Goal: Find specific page/section: Find specific page/section

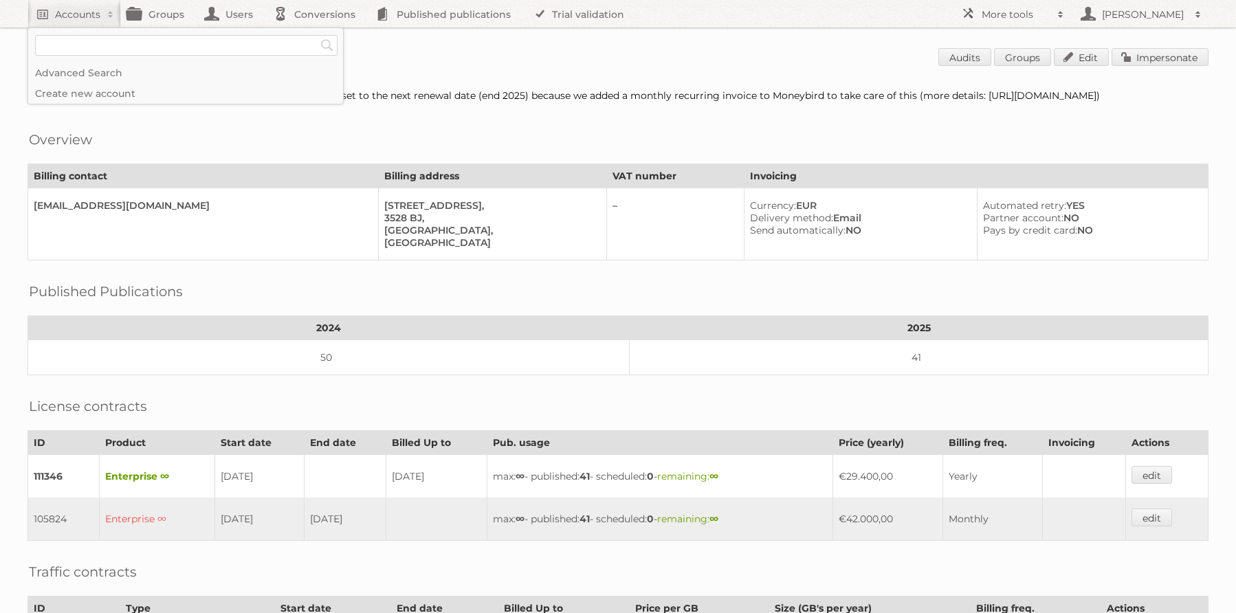
scroll to position [280, 0]
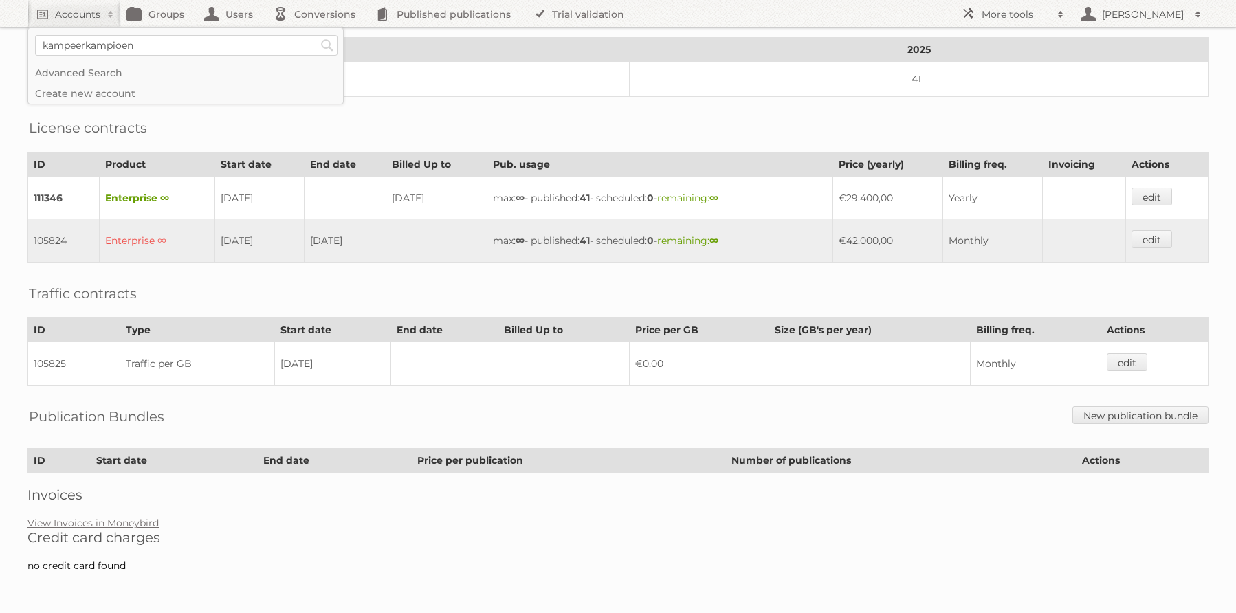
type input"] "kampeerkampioen"
click at [317, 35] on input "Search" at bounding box center [327, 45] width 21 height 21
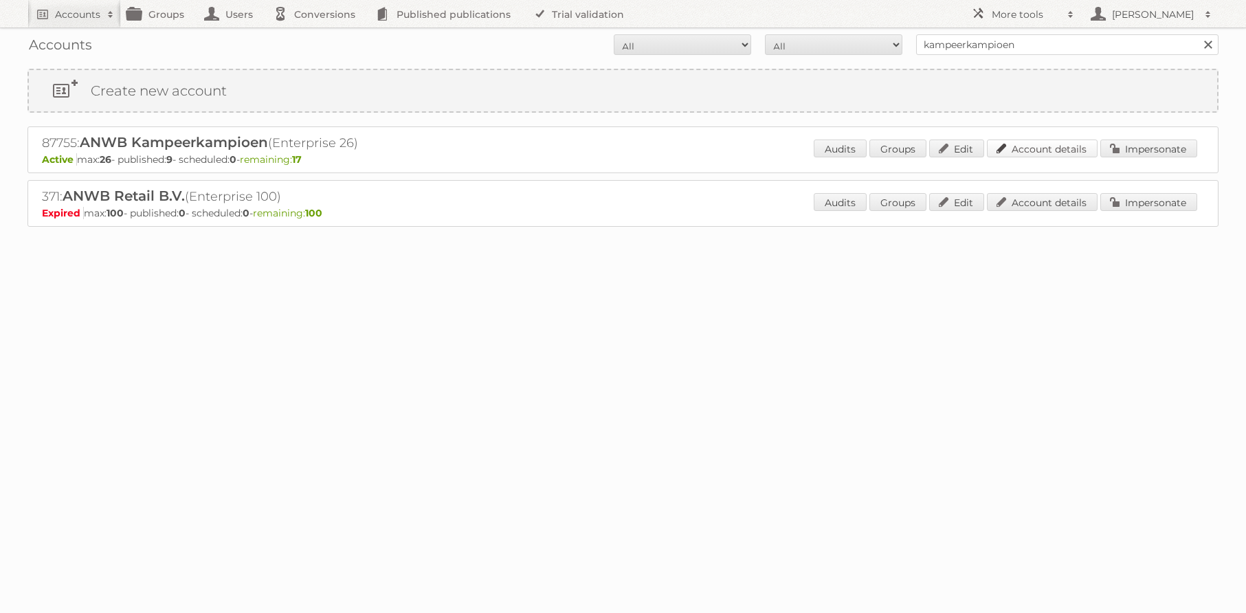
click at [1067, 152] on link "Account details" at bounding box center [1042, 149] width 111 height 18
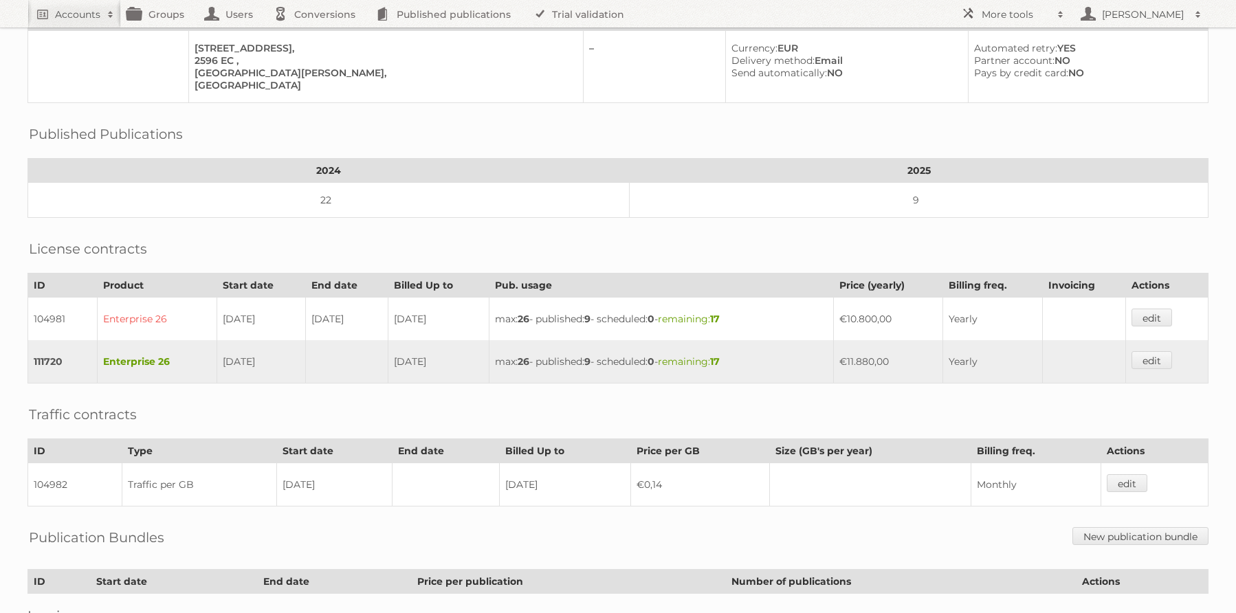
scroll to position [121, 0]
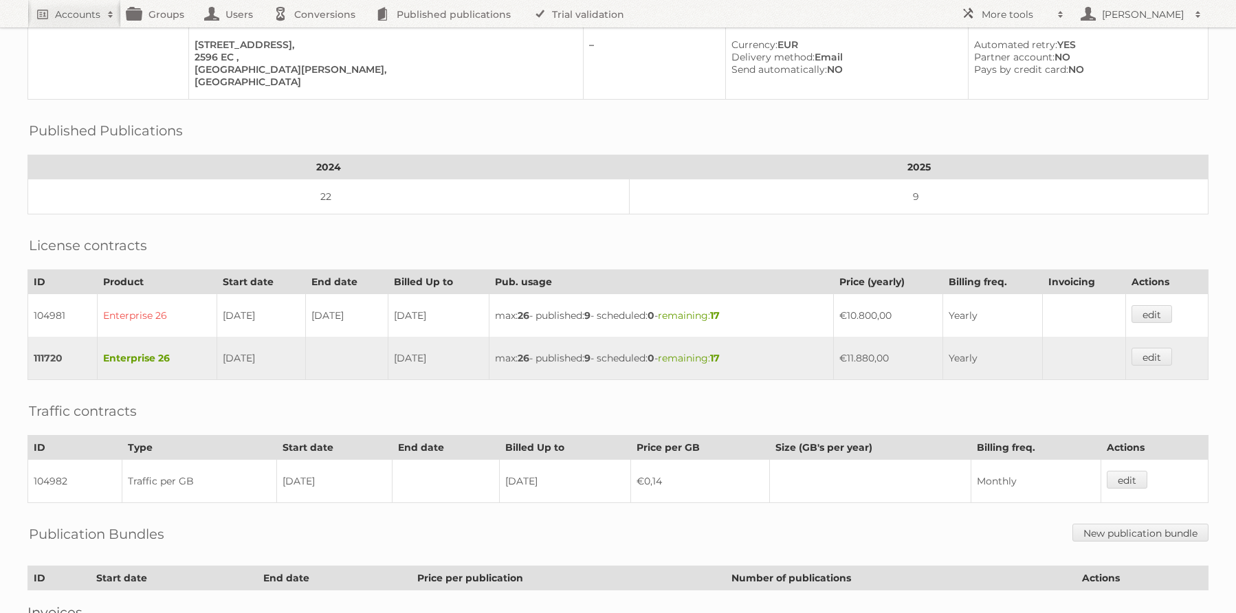
click at [900, 359] on td "€11.880,00" at bounding box center [887, 358] width 109 height 43
copy tr "€11.880,00"
click at [836, 386] on div "Account 87755: ANWB Kampeerkampioen Audits Groups Edit Impersonate Overview Bil…" at bounding box center [618, 291] width 1236 height 824
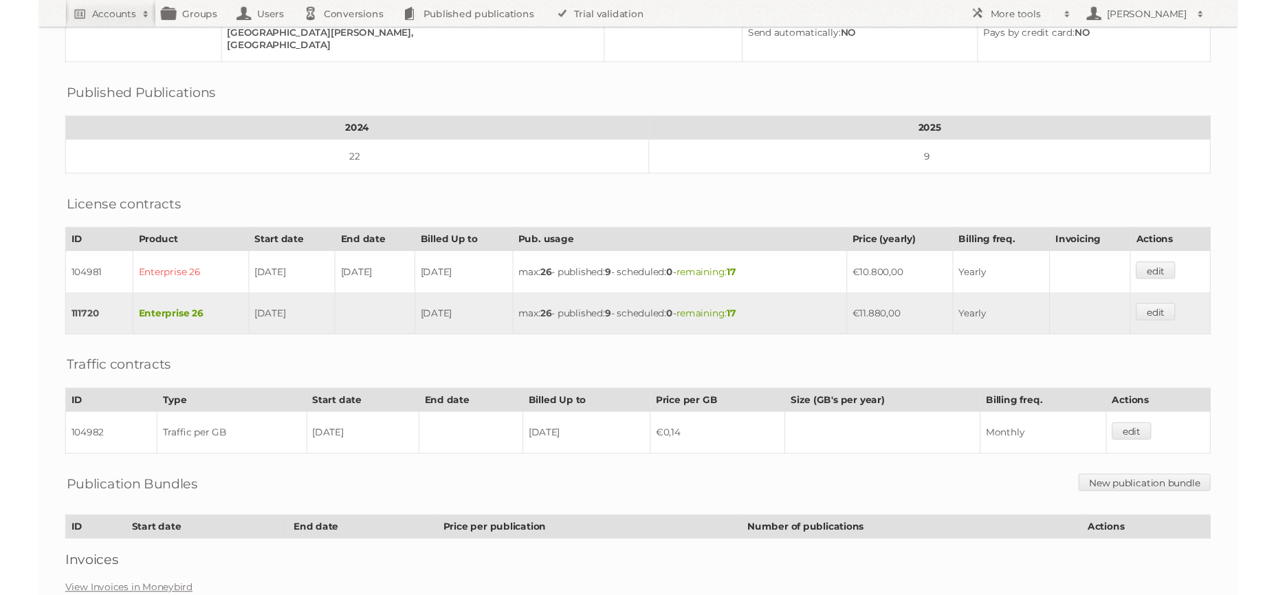
scroll to position [190, 0]
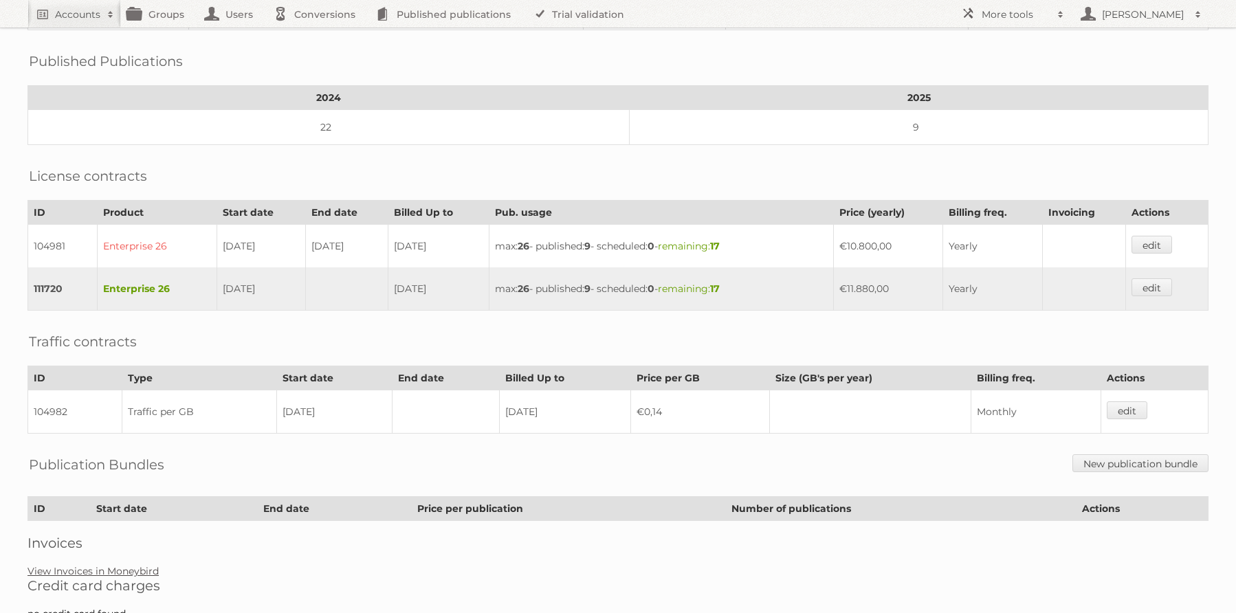
click at [92, 575] on link "View Invoices in Moneybird" at bounding box center [92, 571] width 131 height 12
